Goal: Information Seeking & Learning: Learn about a topic

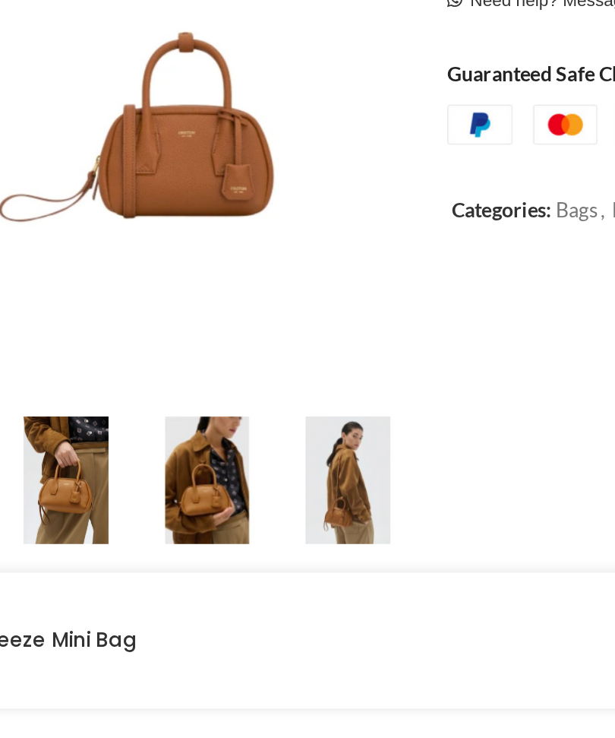
scroll to position [73, 0]
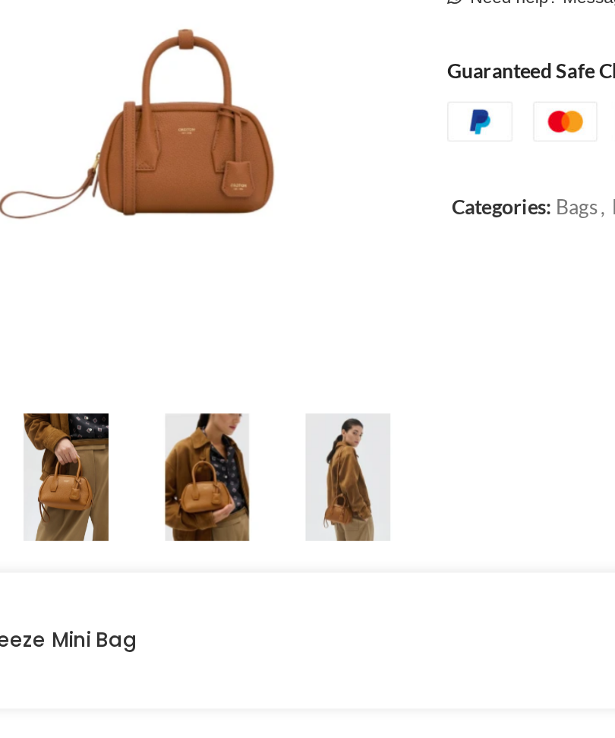
click at [232, 539] on img at bounding box center [266, 573] width 68 height 68
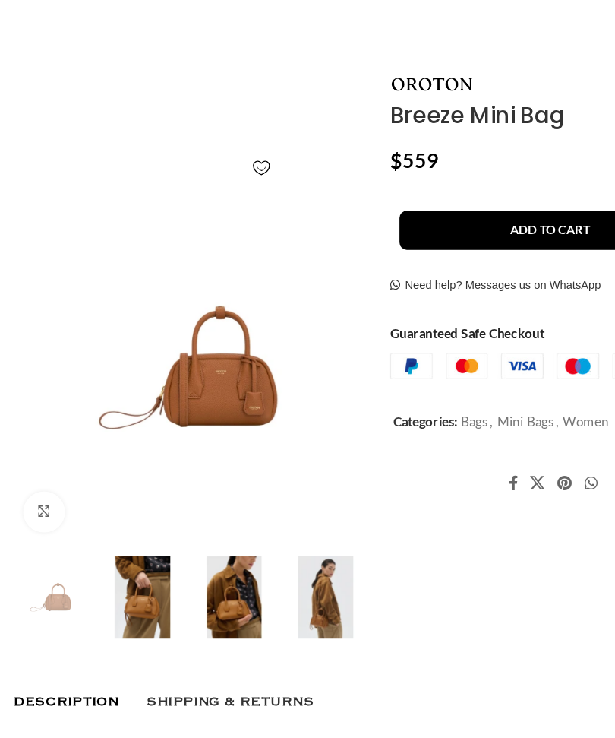
click at [268, 540] on img at bounding box center [266, 574] width 68 height 68
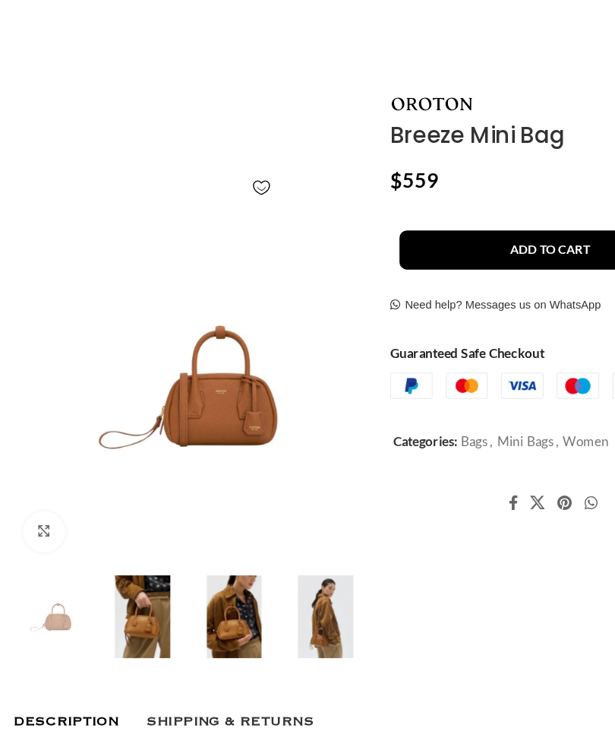
scroll to position [0, 653]
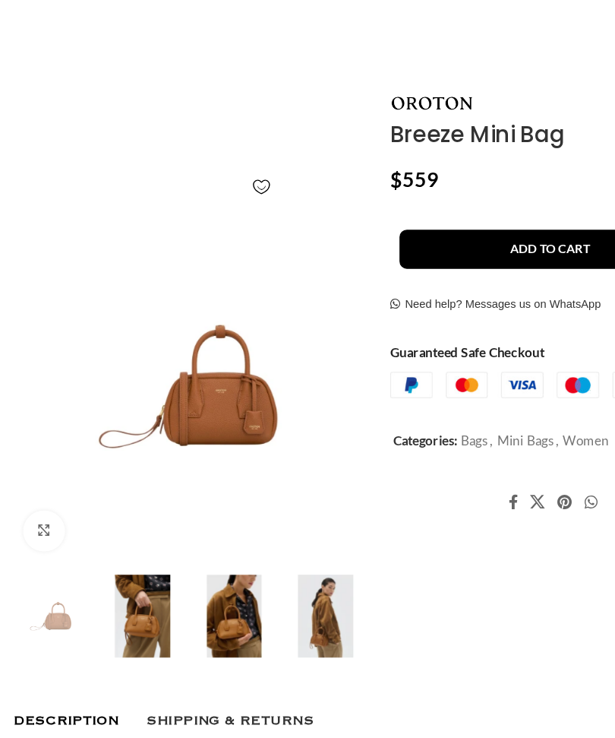
click at [188, 343] on img at bounding box center [154, 382] width 292 height 292
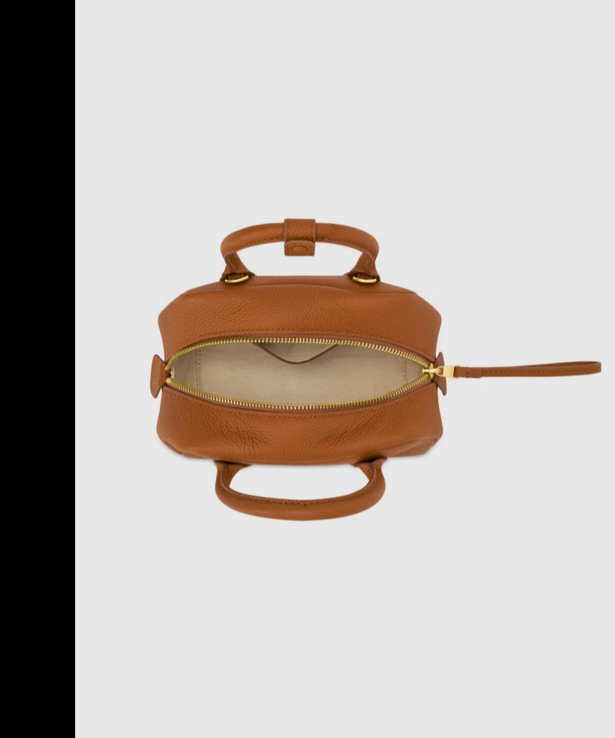
scroll to position [0, 1143]
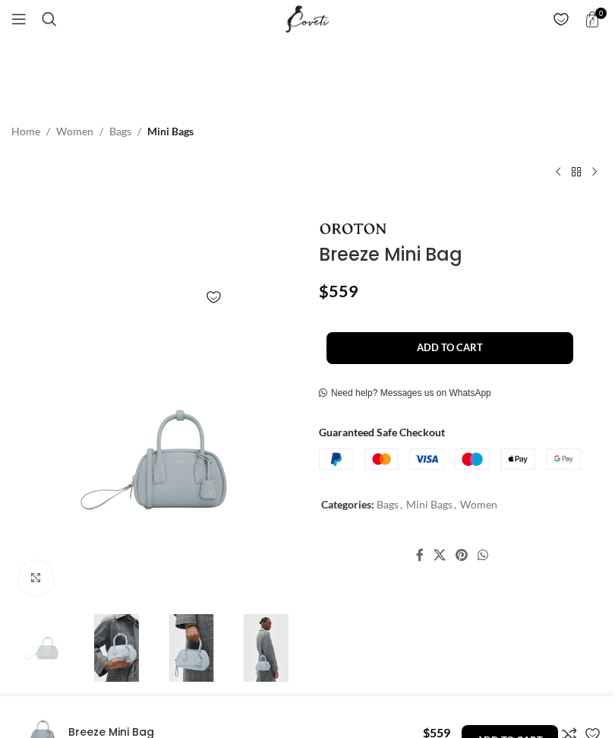
click at [273, 657] on img at bounding box center [266, 648] width 68 height 68
click at [290, 649] on div "Next slide" at bounding box center [285, 648] width 30 height 30
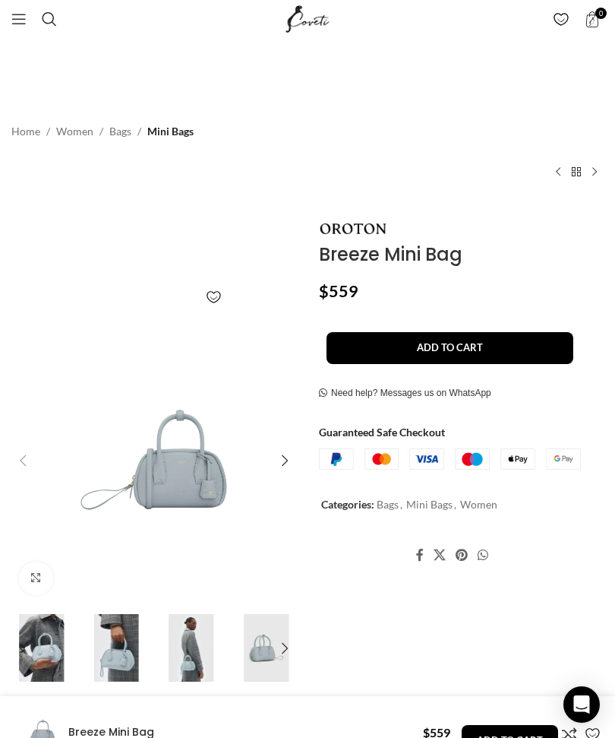
scroll to position [0, 163]
click at [115, 647] on img "3 / 6" at bounding box center [117, 648] width 68 height 68
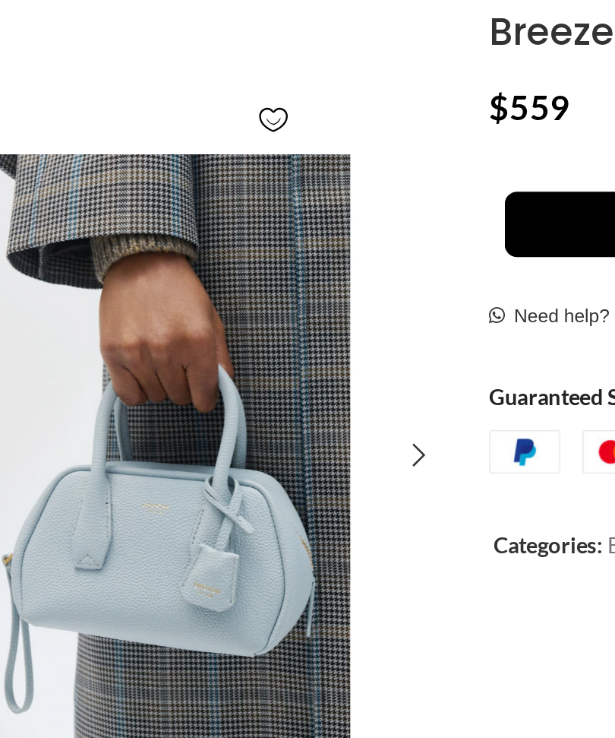
click at [270, 445] on div "Next slide" at bounding box center [285, 460] width 30 height 30
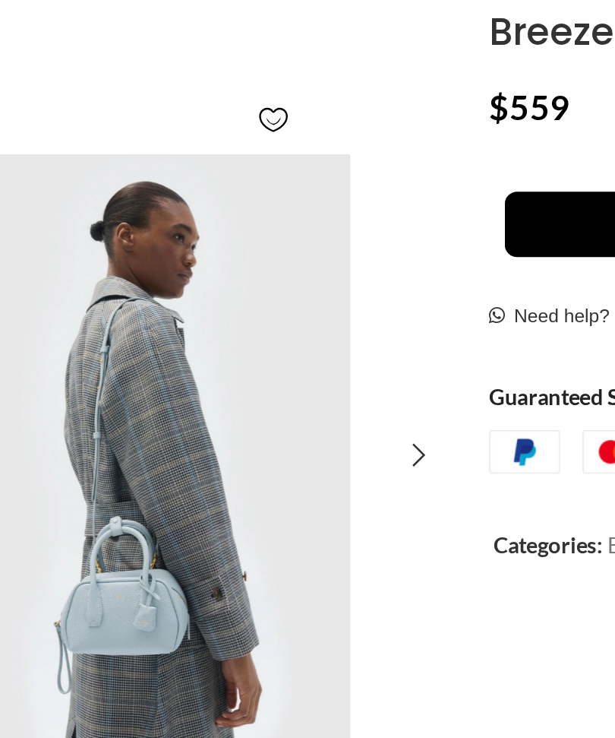
scroll to position [0, 327]
click at [270, 445] on div "Next slide" at bounding box center [285, 460] width 30 height 30
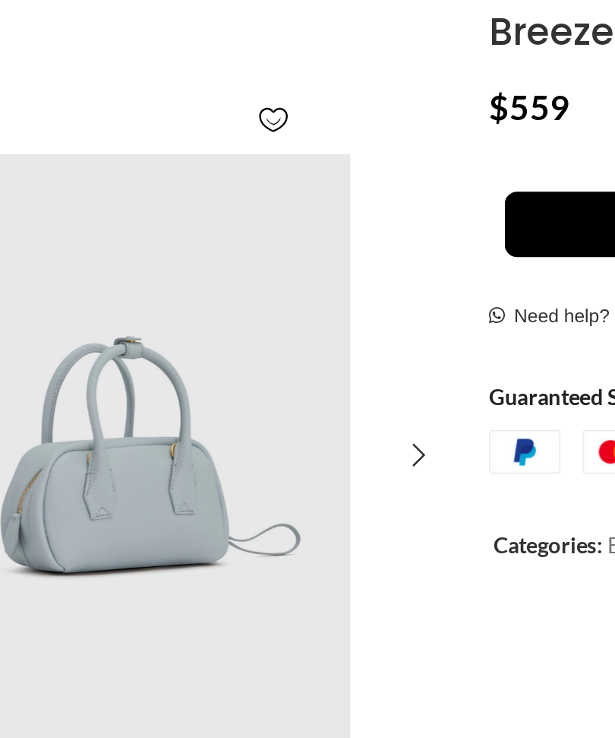
scroll to position [0, 0]
click at [270, 445] on div "Next slide" at bounding box center [285, 460] width 30 height 30
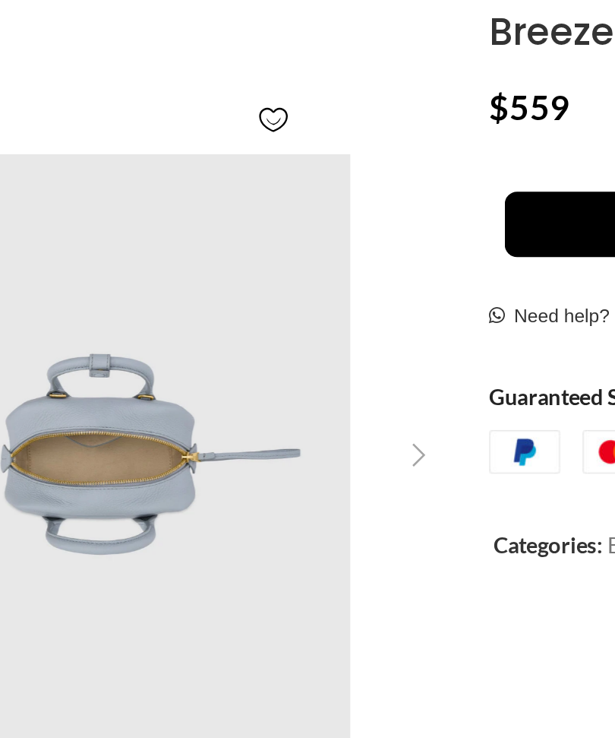
scroll to position [0, 490]
click at [270, 445] on div "Next slide" at bounding box center [285, 460] width 30 height 30
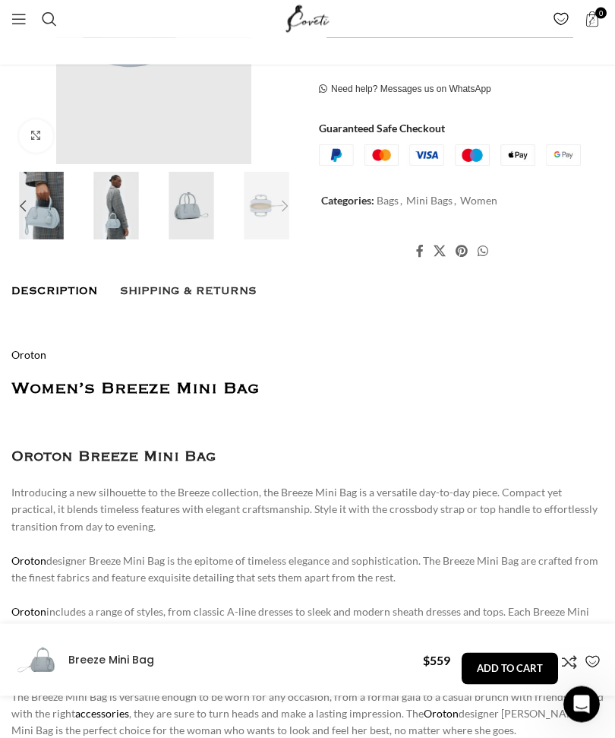
scroll to position [438, 0]
